Goal: Task Accomplishment & Management: Complete application form

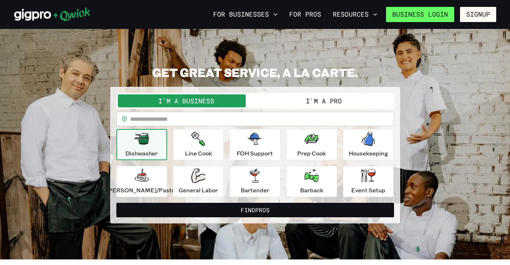
click at [443, 13] on link "Business Login" at bounding box center [420, 14] width 68 height 15
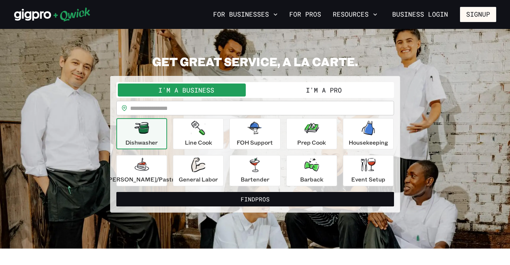
click at [352, 94] on button "I'm a Pro" at bounding box center [323, 90] width 137 height 13
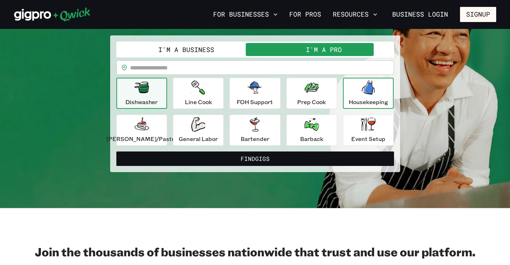
scroll to position [48, 0]
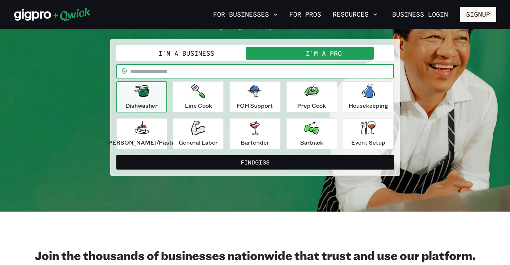
click at [305, 74] on input "text" at bounding box center [262, 71] width 264 height 14
type input "*****"
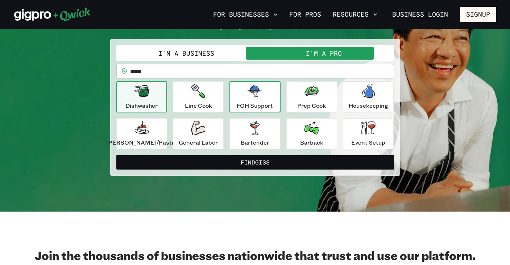
click at [256, 105] on p "FOH Support" at bounding box center [254, 105] width 36 height 9
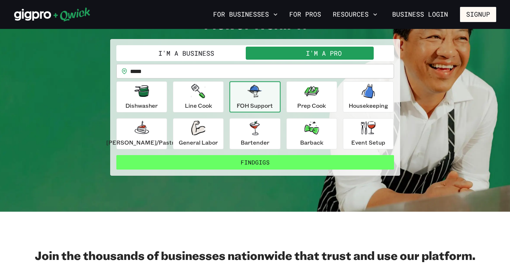
click at [280, 164] on button "Find Gigs" at bounding box center [254, 162] width 277 height 14
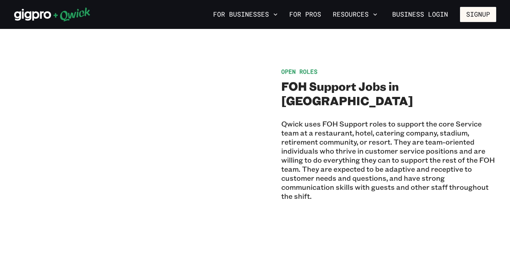
scroll to position [262, 0]
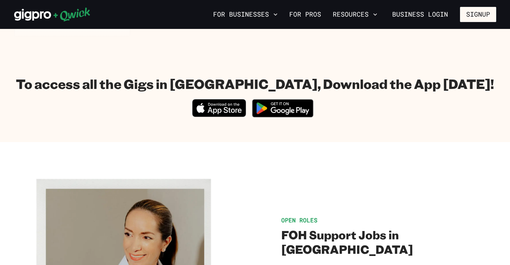
click at [203, 100] on icon "Download on the App Store" at bounding box center [218, 108] width 53 height 17
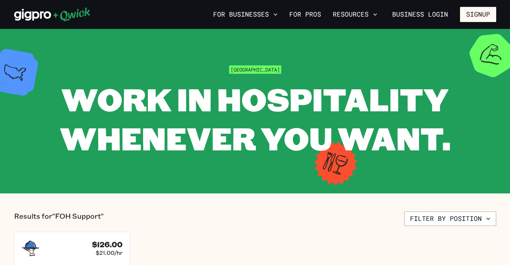
scroll to position [0, 0]
click at [475, 16] on button "Signup" at bounding box center [478, 14] width 36 height 15
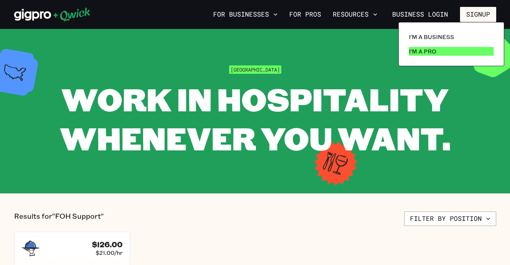
click at [427, 54] on p "I'm a Pro" at bounding box center [422, 51] width 28 height 9
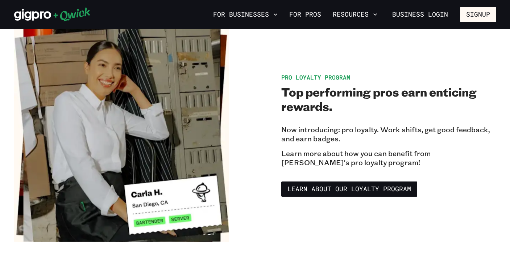
scroll to position [1148, 0]
